Goal: Information Seeking & Learning: Learn about a topic

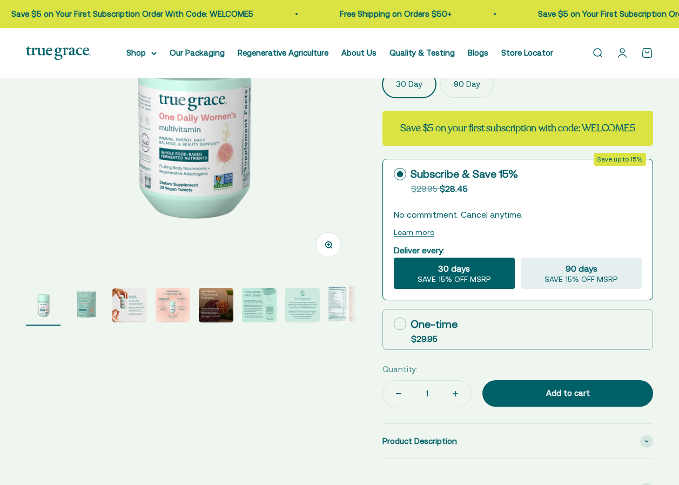
select select "3"
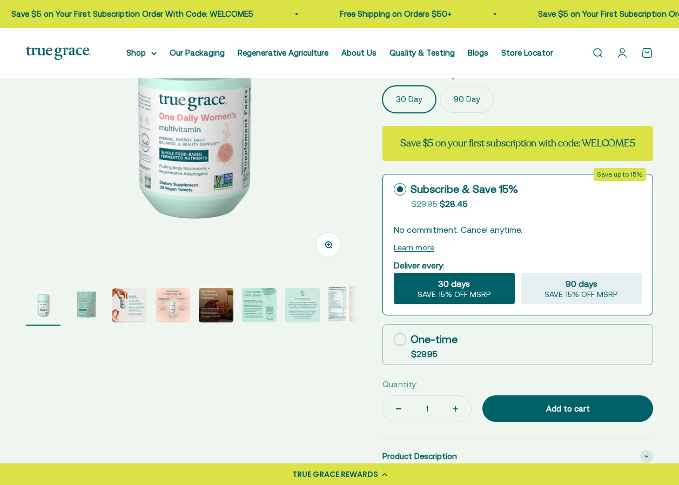
click at [332, 303] on img "Go to item 8" at bounding box center [346, 304] width 35 height 37
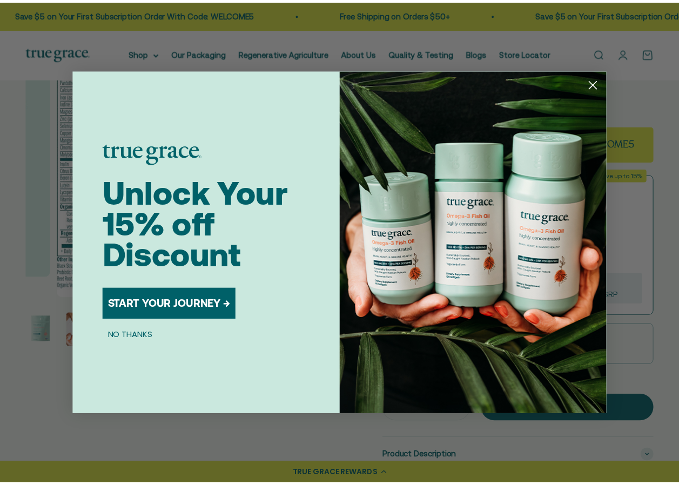
scroll to position [0, 45]
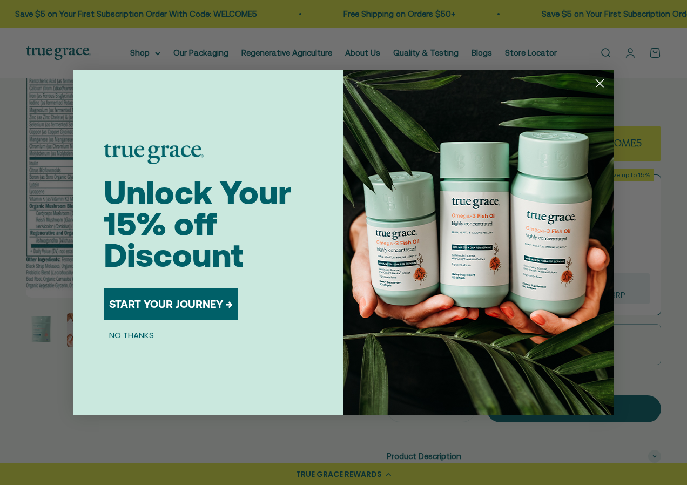
click at [605, 78] on circle "Close dialog" at bounding box center [600, 84] width 18 height 18
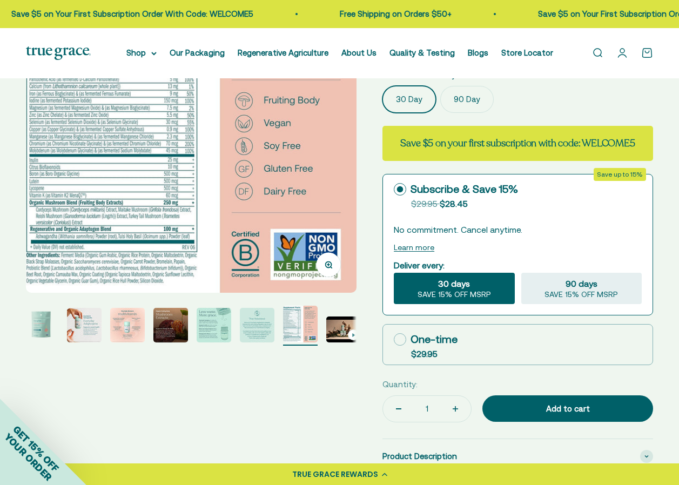
scroll to position [0, 0]
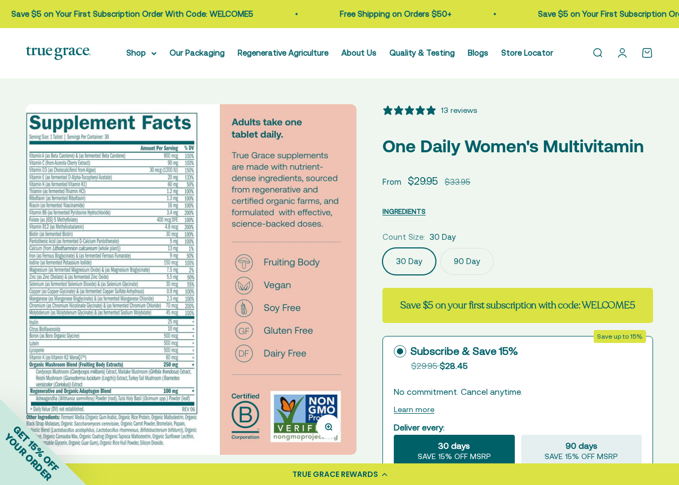
click at [140, 262] on img at bounding box center [191, 279] width 331 height 351
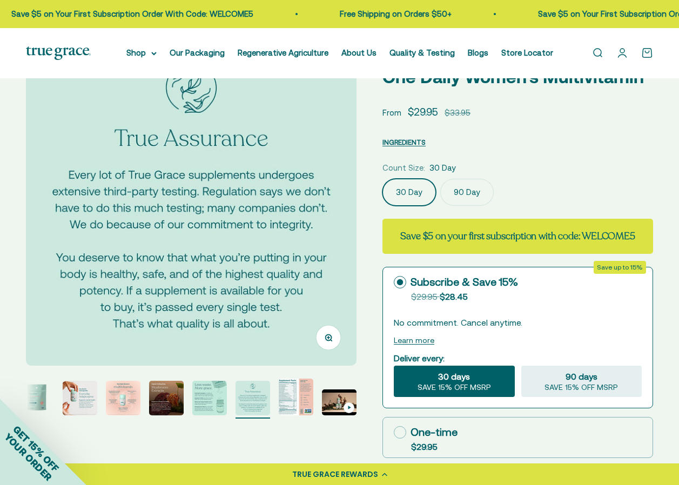
scroll to position [270, 0]
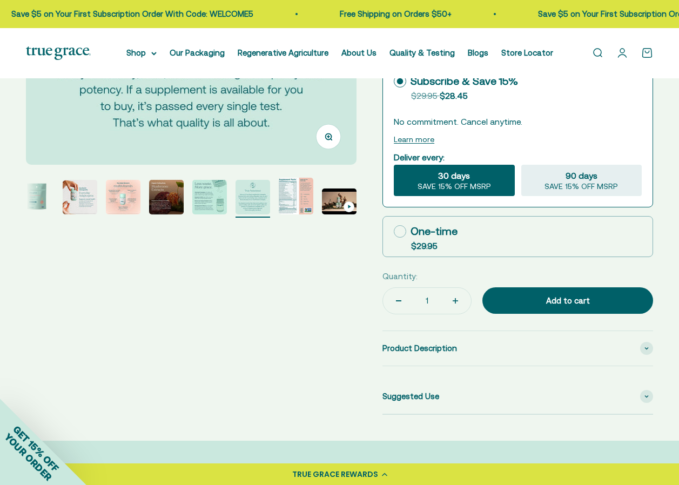
click at [38, 191] on img "Go to item 2" at bounding box center [36, 197] width 35 height 35
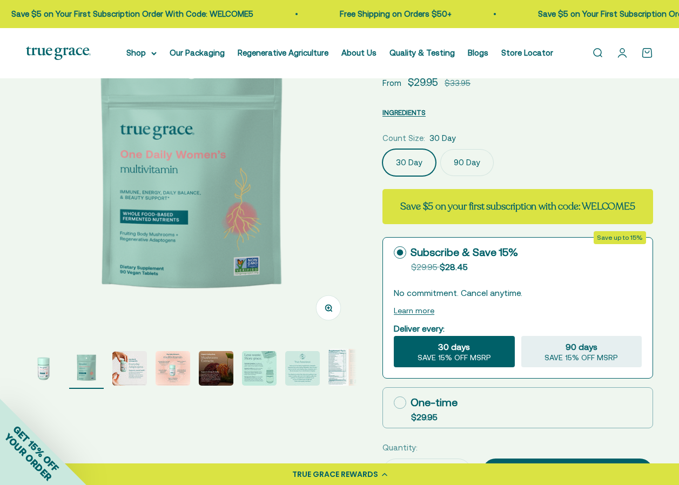
scroll to position [108, 0]
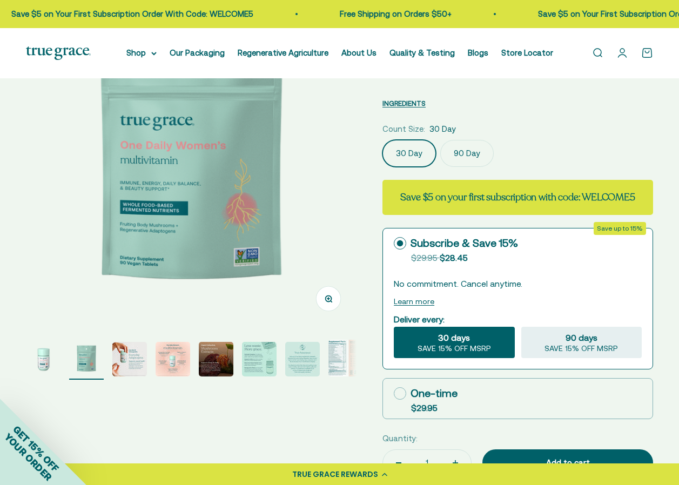
click at [342, 362] on img "Go to item 8" at bounding box center [346, 358] width 35 height 37
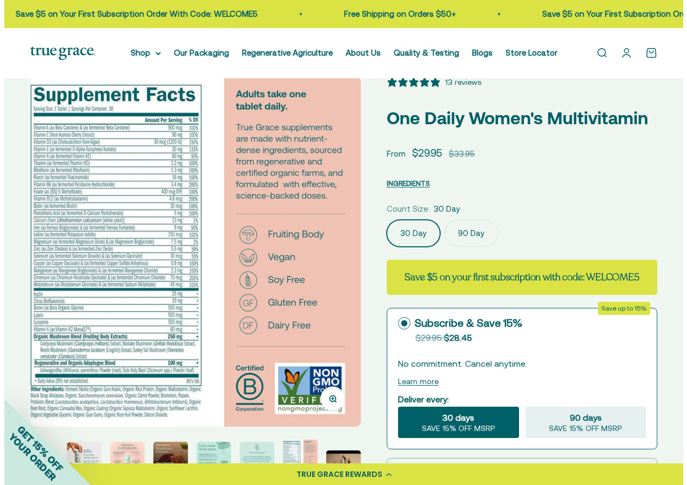
scroll to position [0, 0]
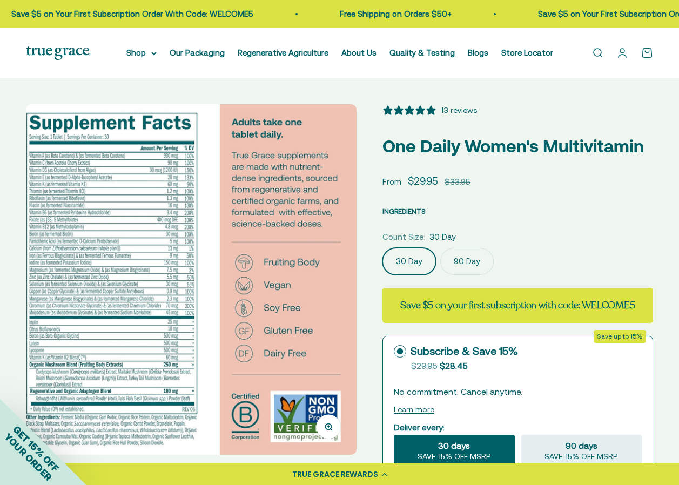
click at [414, 209] on span "INGREDIENTS" at bounding box center [404, 212] width 43 height 8
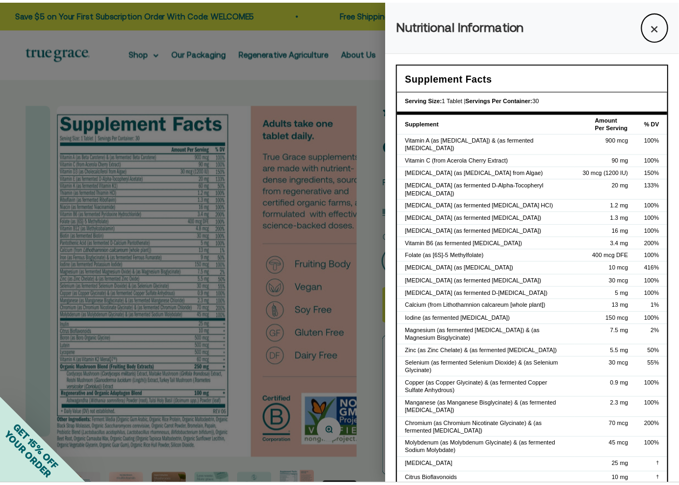
scroll to position [0, 45]
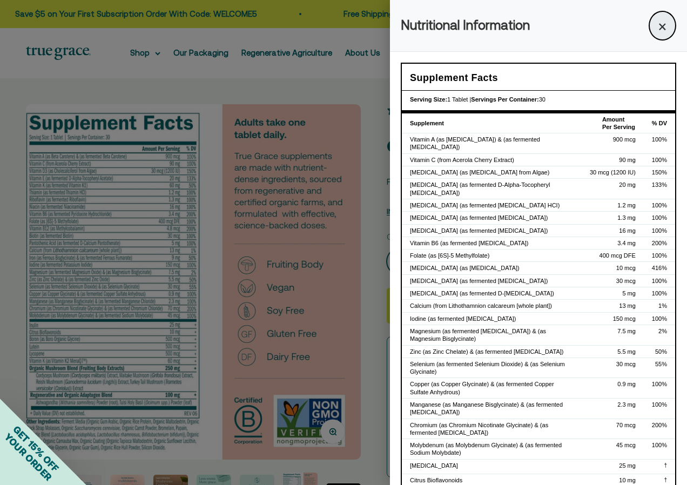
click at [656, 24] on button "×" at bounding box center [663, 26] width 28 height 30
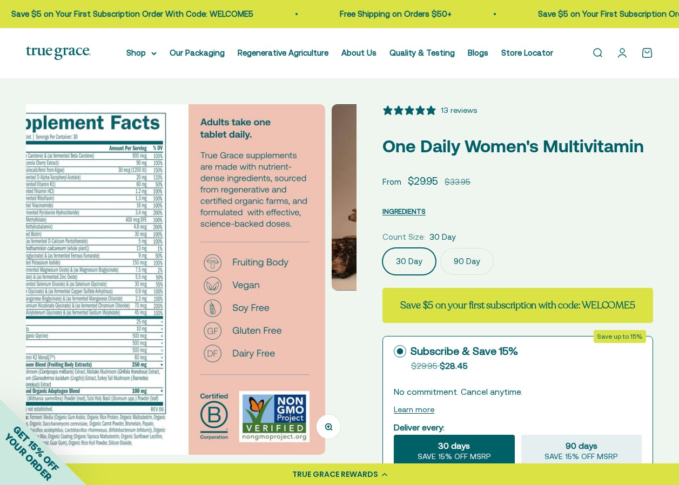
scroll to position [0, 2361]
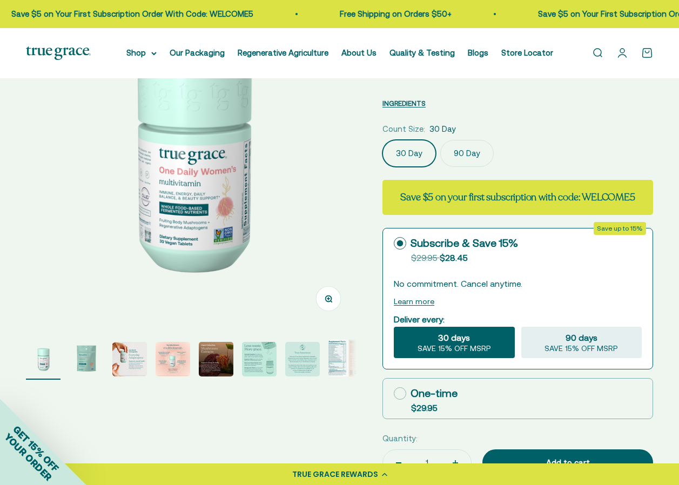
select select "3"
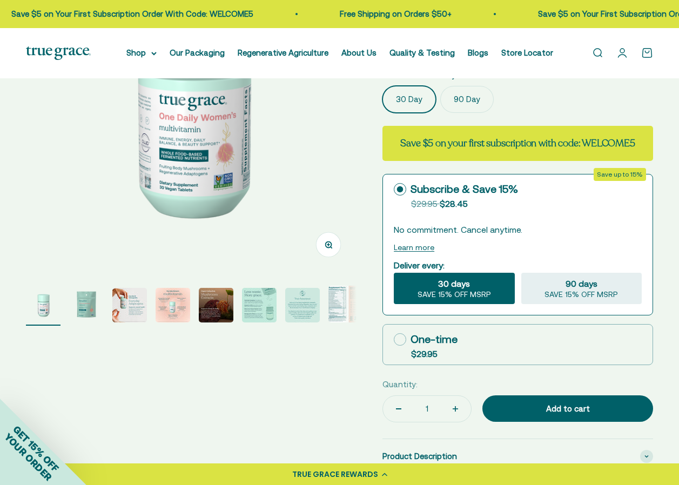
scroll to position [108, 0]
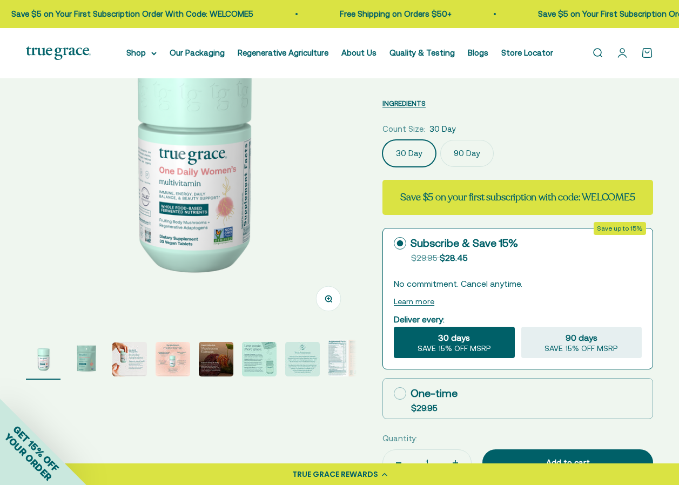
click at [335, 358] on img "Go to item 8" at bounding box center [346, 358] width 35 height 37
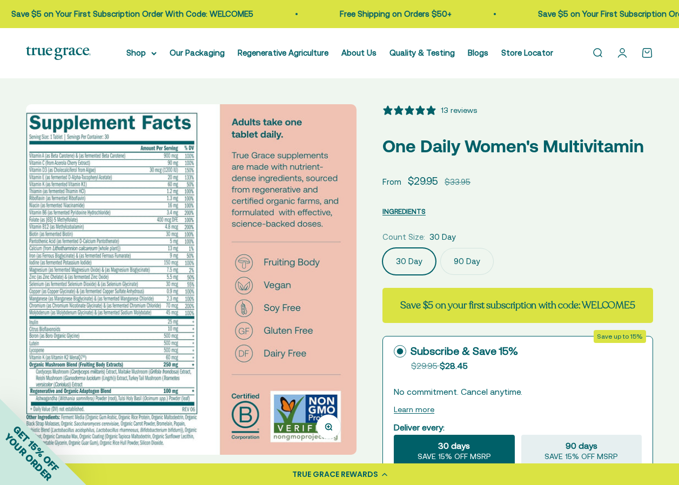
scroll to position [54, 0]
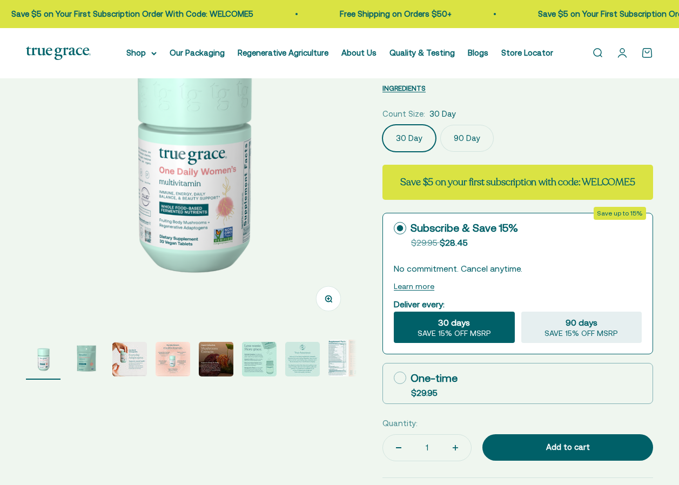
scroll to position [108, 0]
click at [131, 368] on img "Go to item 3" at bounding box center [129, 359] width 35 height 35
select select "3"
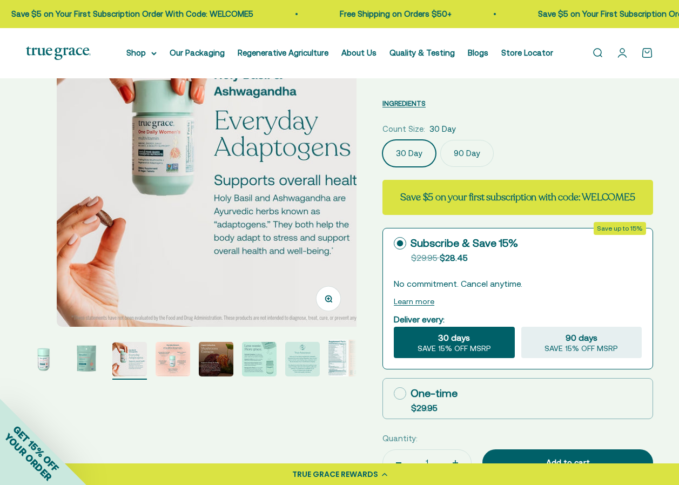
scroll to position [0, 674]
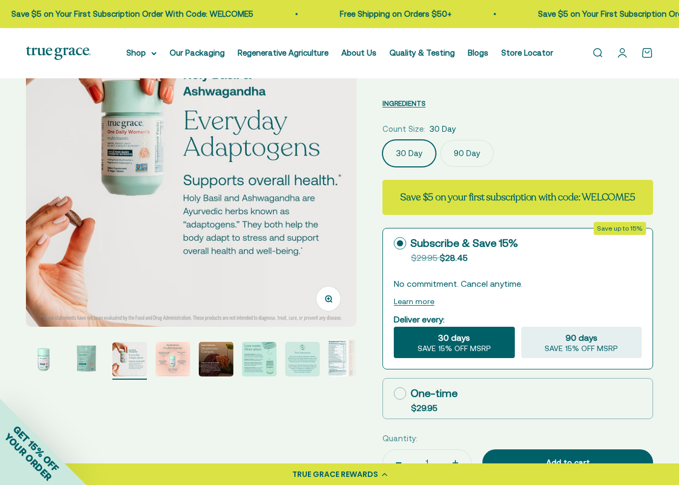
click at [218, 358] on img "Go to item 5" at bounding box center [216, 359] width 35 height 35
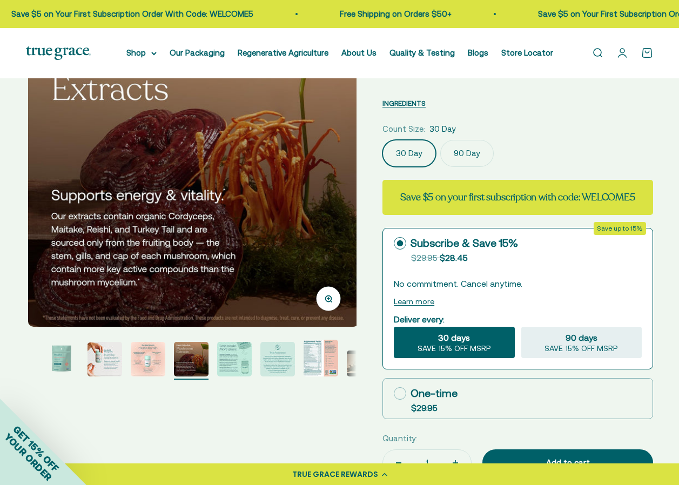
scroll to position [0, 1349]
